Goal: Contribute content

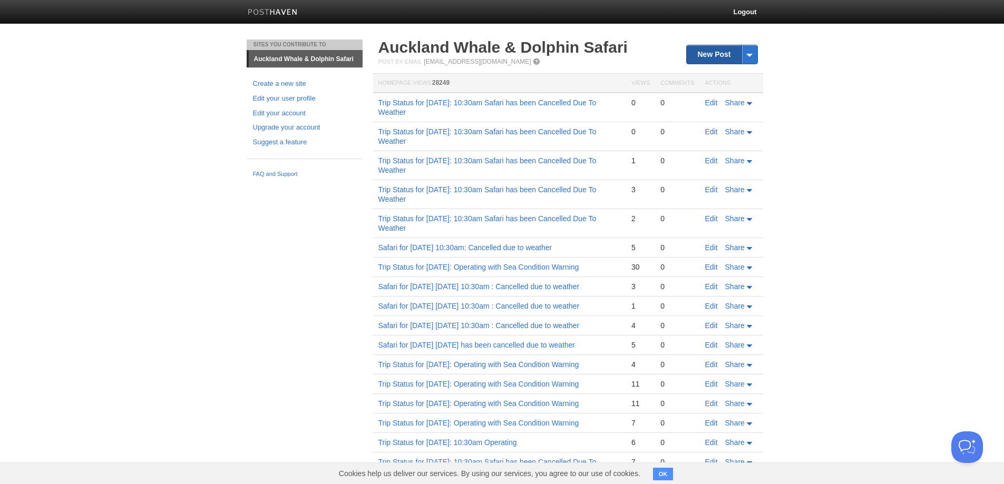
click at [709, 58] on link "New Post" at bounding box center [722, 54] width 70 height 18
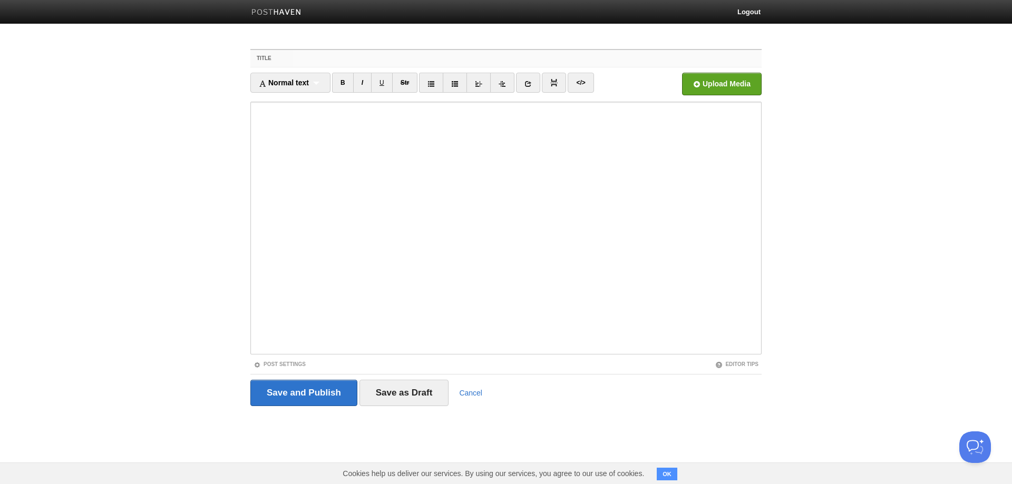
click at [425, 60] on input "Title" at bounding box center [527, 58] width 469 height 17
paste input "Trip Status for [DATE]: 10:30am Safari has been Cancelled Due To Weather"
click at [363, 59] on input "Trip Status for [DATE]: 10:30am Safari has been Cancelled Due To Weather" at bounding box center [527, 58] width 469 height 17
drag, startPoint x: 712, startPoint y: 55, endPoint x: -199, endPoint y: 71, distance: 911.0
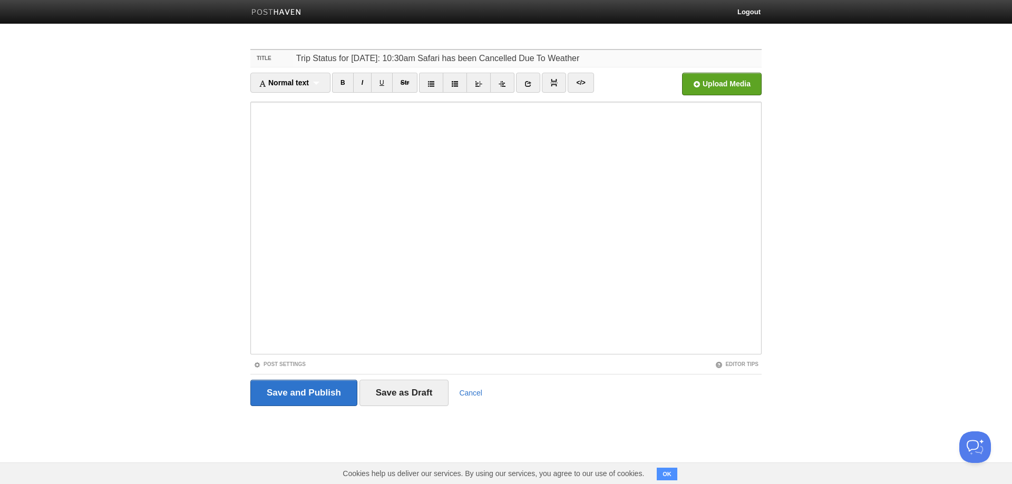
click at [0, 71] on html "Logout Sites You Contribute To [GEOGRAPHIC_DATA] Whale & Dolphin Safari Create …" at bounding box center [506, 223] width 1012 height 446
type input "Trip Status for [DATE]: 10:30am Safari has been Cancelled Due To Weather"
click at [253, 173] on iframe at bounding box center [505, 228] width 511 height 253
click at [316, 387] on input "Save and Publish" at bounding box center [303, 393] width 107 height 26
